Goal: Task Accomplishment & Management: Use online tool/utility

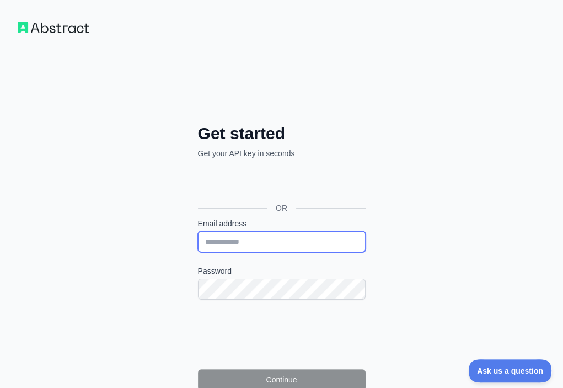
click at [198, 231] on input "Email address" at bounding box center [282, 241] width 168 height 21
paste input "**********"
type input "**********"
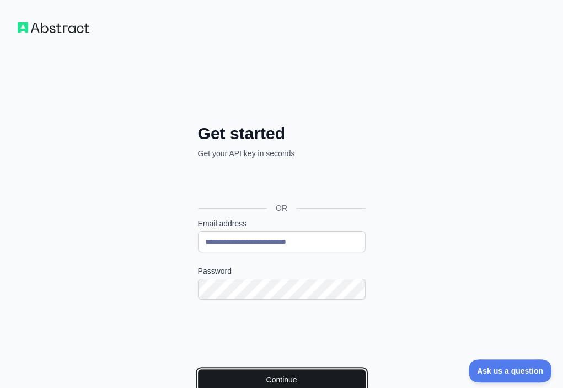
click at [198, 369] on button "Continue" at bounding box center [282, 379] width 168 height 21
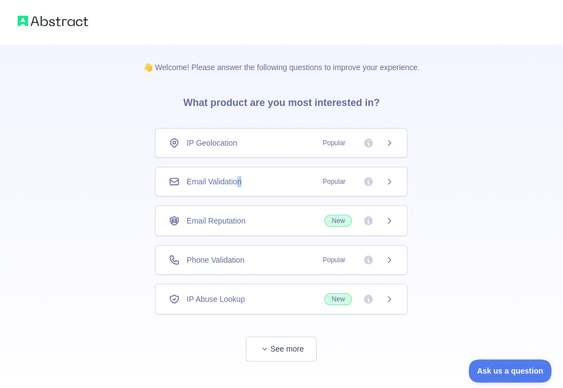
click at [241, 180] on span "Email Validation" at bounding box center [214, 181] width 55 height 11
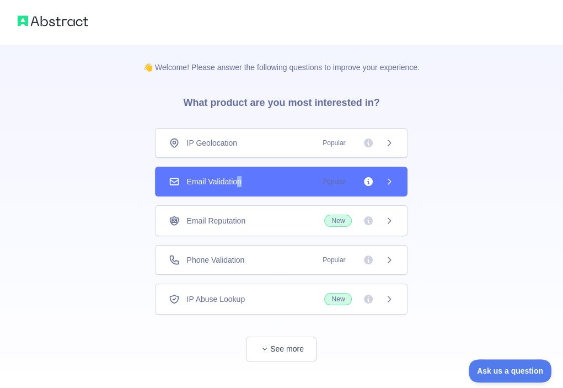
click at [269, 177] on div "Email Validation Popular" at bounding box center [281, 181] width 225 height 11
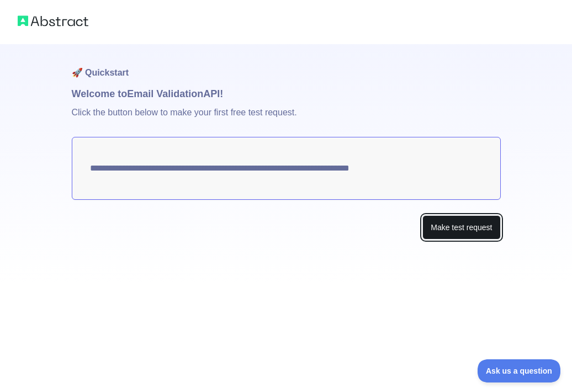
click at [451, 222] on button "Make test request" at bounding box center [461, 227] width 78 height 25
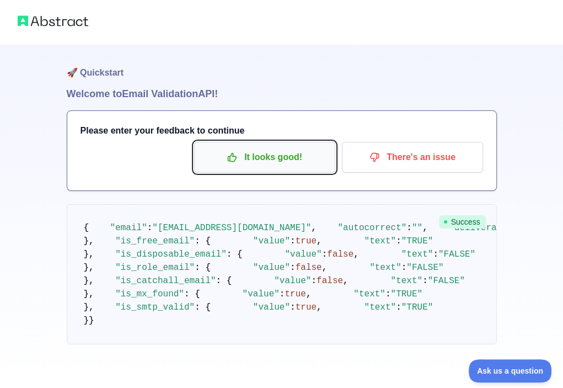
click at [252, 155] on p "It looks good!" at bounding box center [265, 157] width 125 height 19
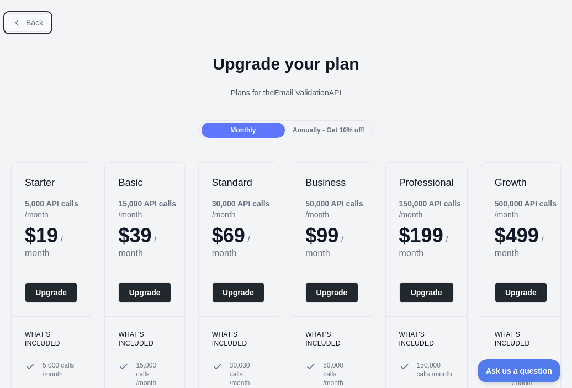
click at [33, 23] on span "Back" at bounding box center [34, 22] width 17 height 9
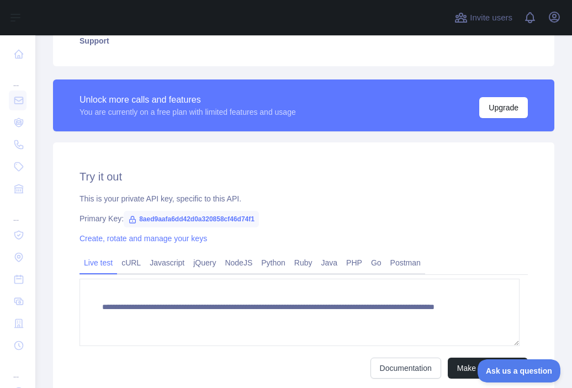
scroll to position [276, 0]
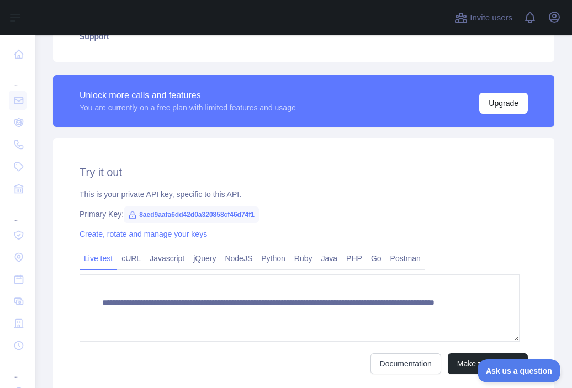
click at [201, 215] on span "8aed9aafa6dd42d0a320858cf46d74f1" at bounding box center [191, 214] width 135 height 17
copy span "8aed9aafa6dd42d0a320858cf46d74f1"
